Goal: Find specific page/section: Find specific page/section

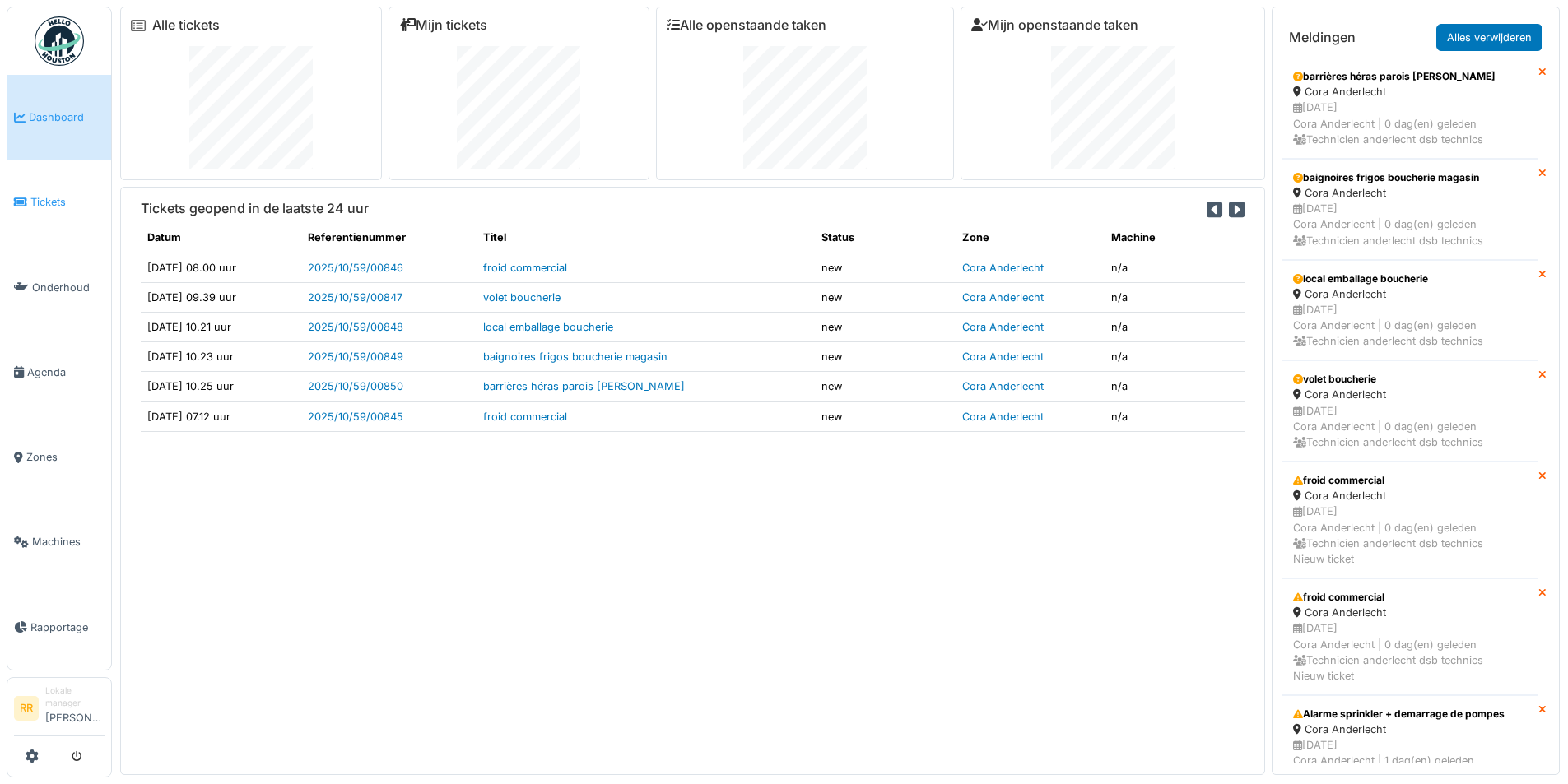
click at [64, 200] on span "Tickets" at bounding box center [67, 201] width 74 height 16
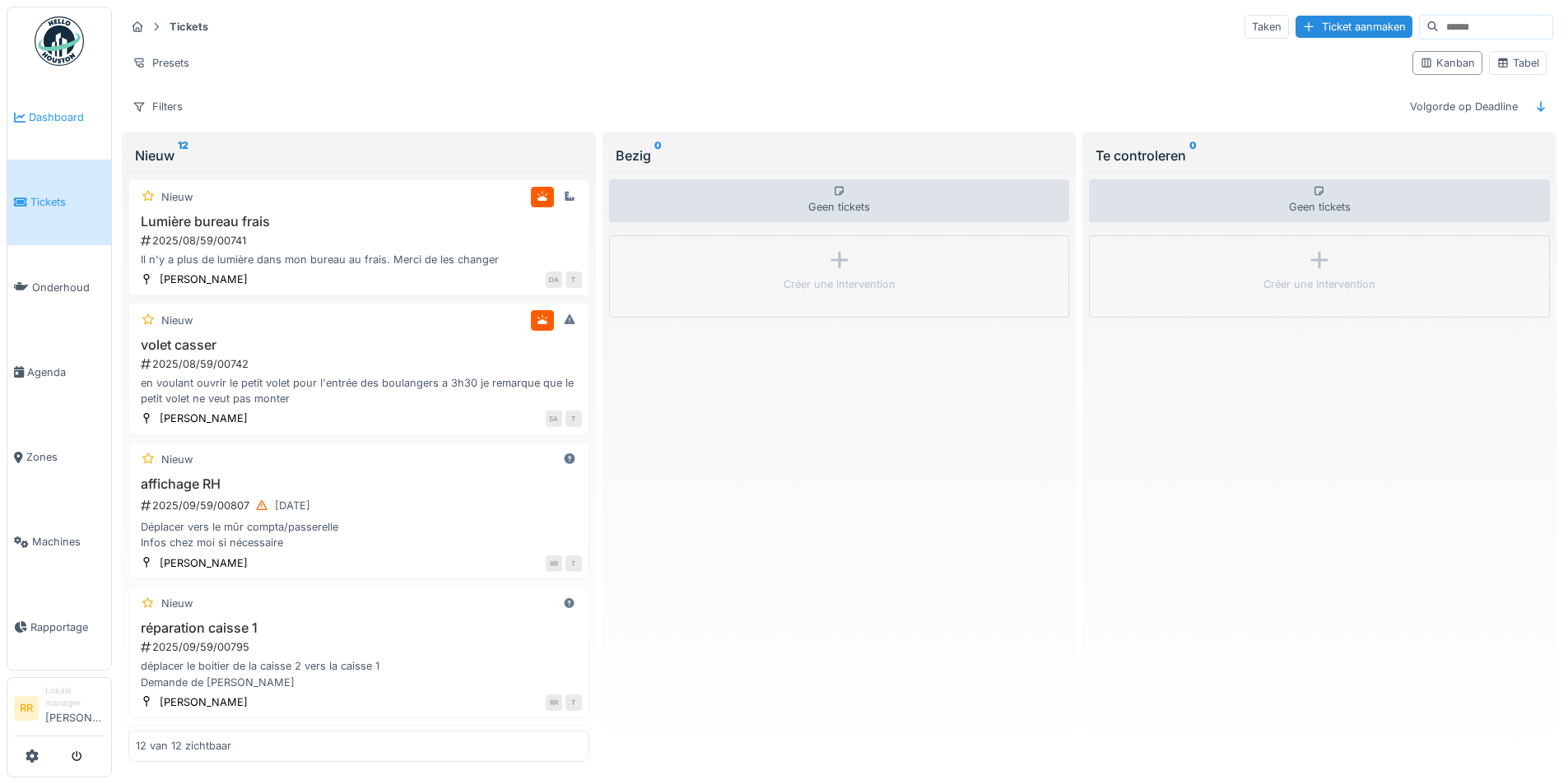
click at [65, 115] on span "Dashboard" at bounding box center [66, 117] width 76 height 16
